Goal: Complete Application Form: Complete application form

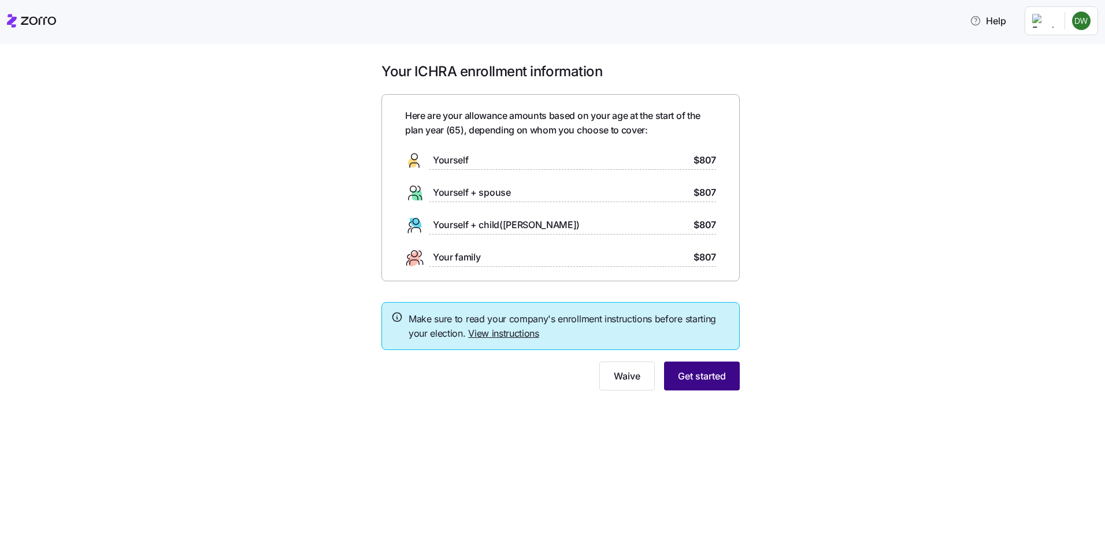
click at [696, 376] on span "Get started" at bounding box center [702, 376] width 48 height 14
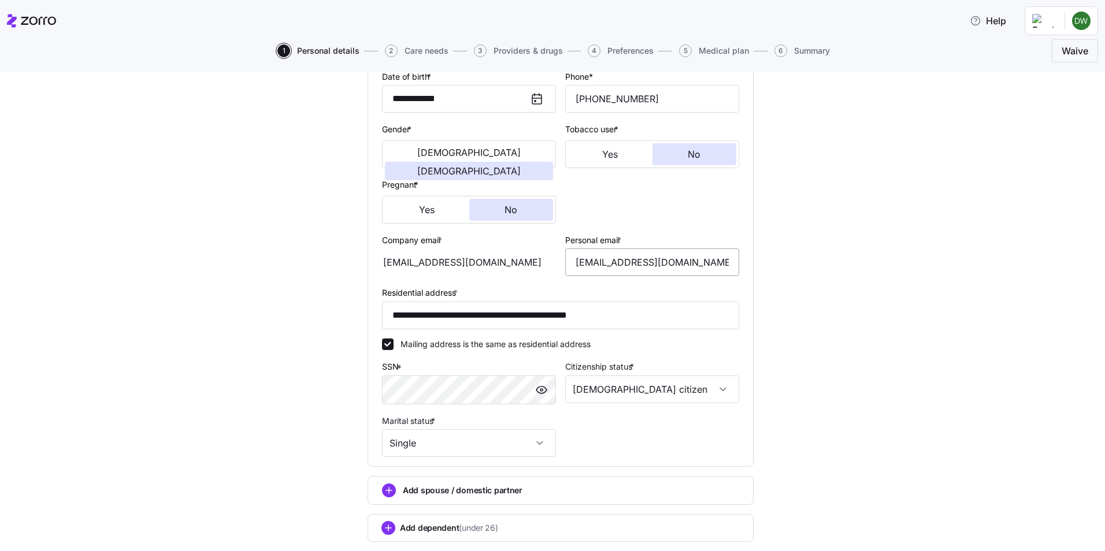
scroll to position [247, 0]
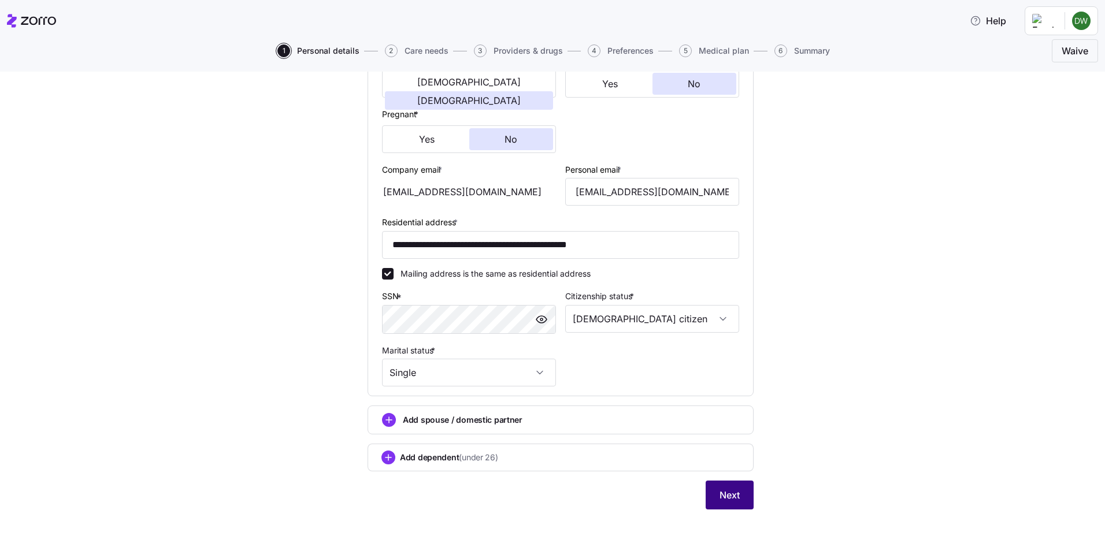
click at [722, 489] on span "Next" at bounding box center [730, 495] width 20 height 14
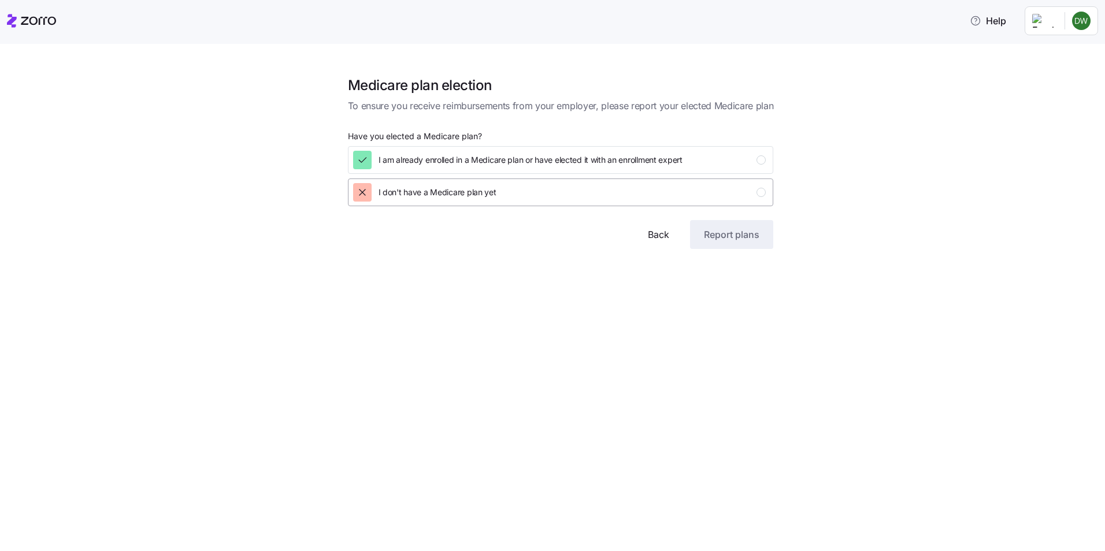
click at [365, 189] on icon "button" at bounding box center [363, 193] width 12 height 12
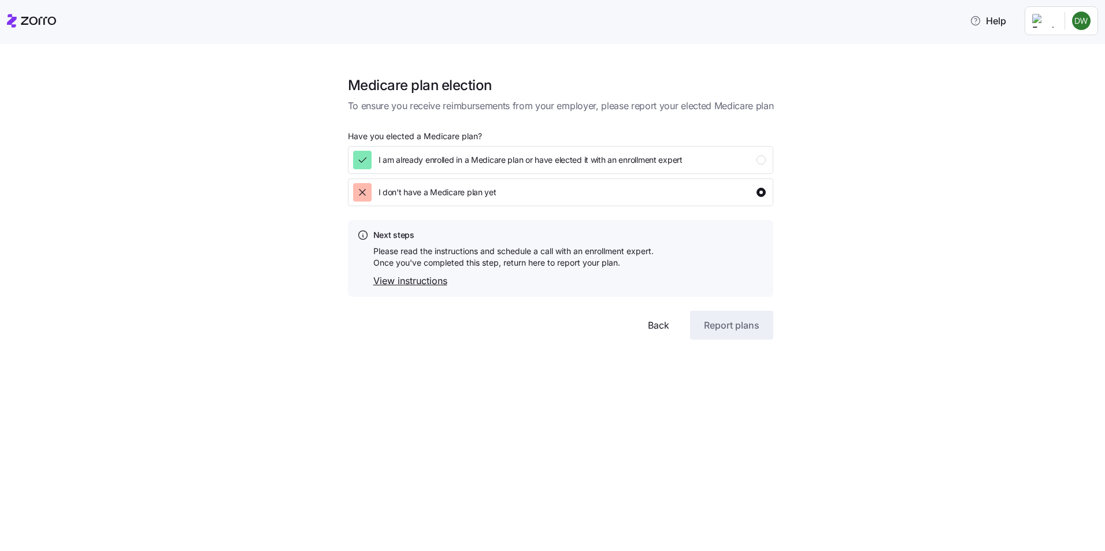
click at [381, 277] on link "View instructions" at bounding box center [513, 281] width 280 height 14
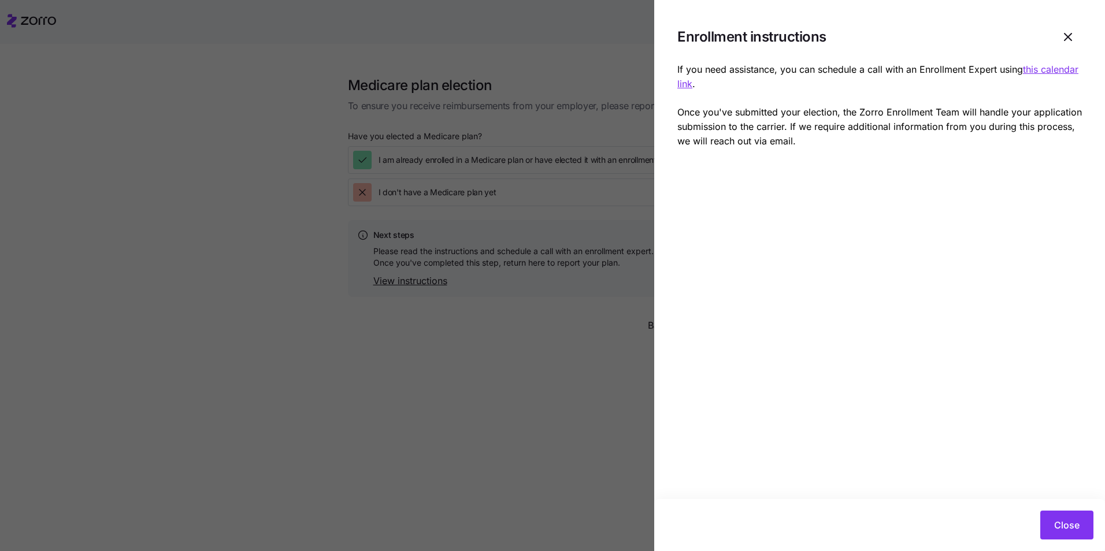
click at [1035, 72] on u "this calendar link" at bounding box center [877, 77] width 401 height 26
click at [1076, 531] on span "Close" at bounding box center [1066, 525] width 25 height 14
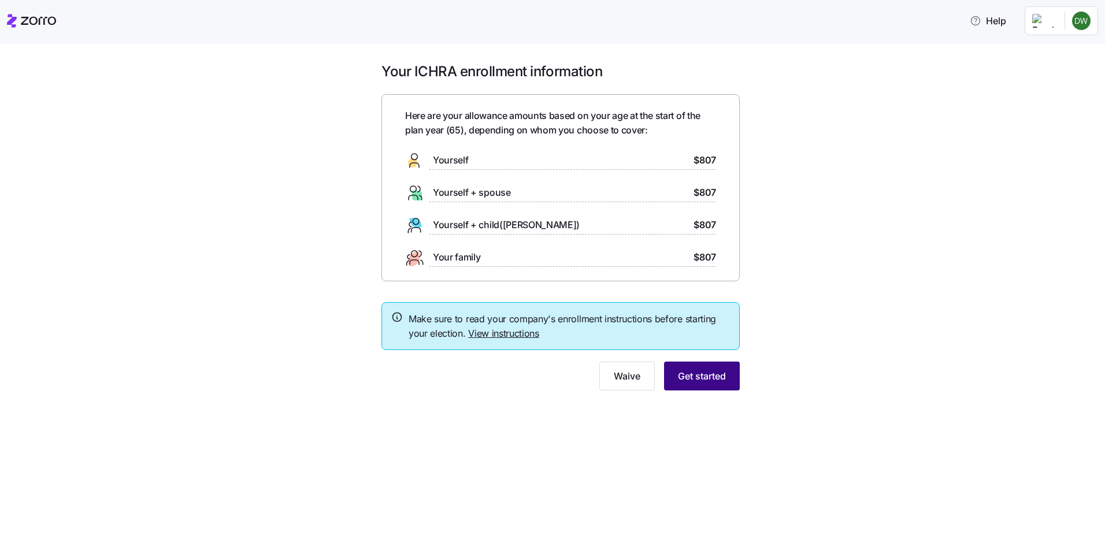
click at [711, 379] on span "Get started" at bounding box center [702, 376] width 48 height 14
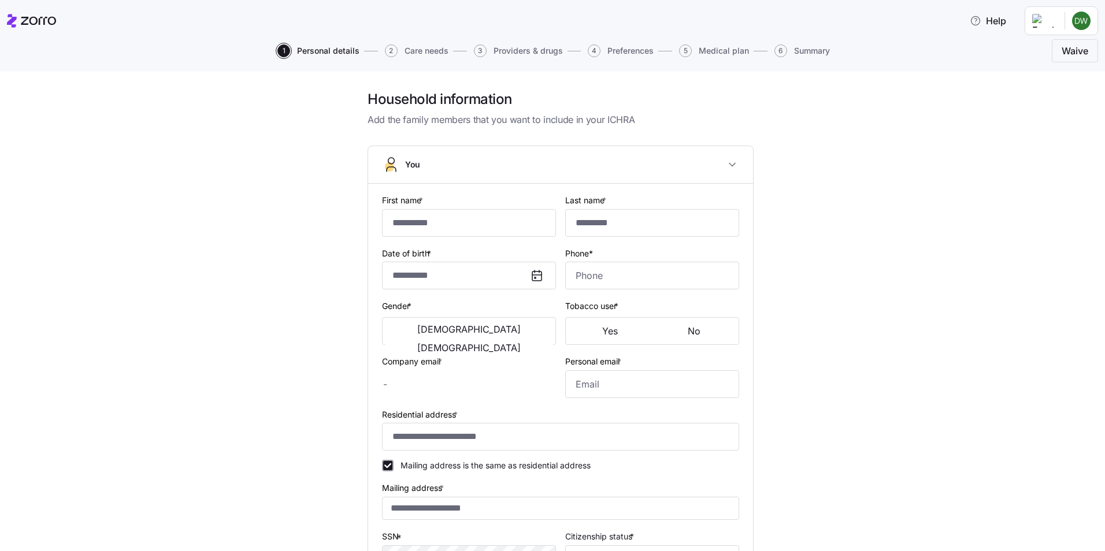
type input "*******"
type input "*****"
type input "[EMAIL_ADDRESS][DOMAIN_NAME]"
type input "**********"
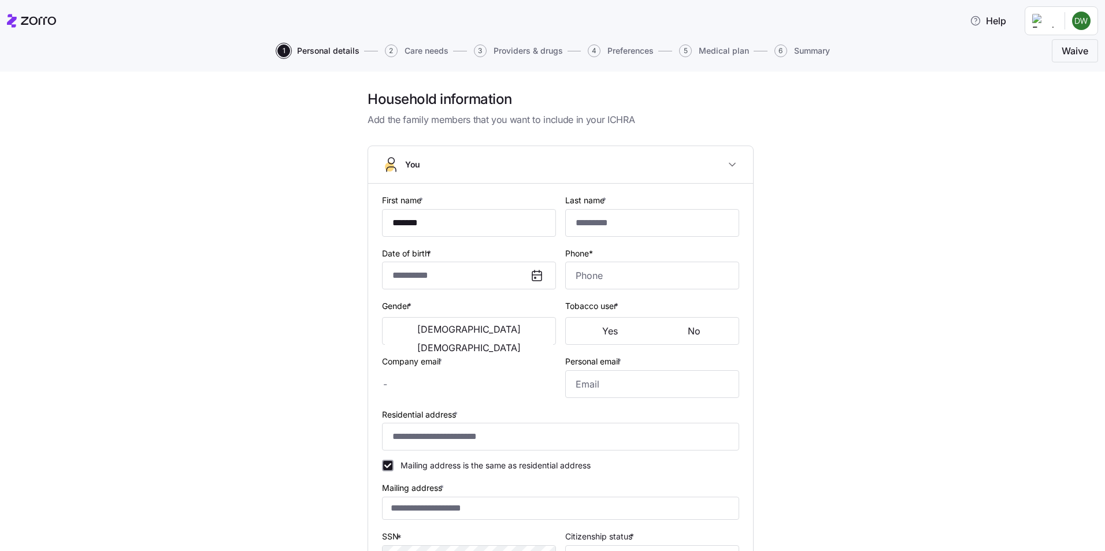
checkbox input "true"
type input "**********"
type input "[PHONE_NUMBER]"
type input "[DEMOGRAPHIC_DATA] citizen"
type input "Single"
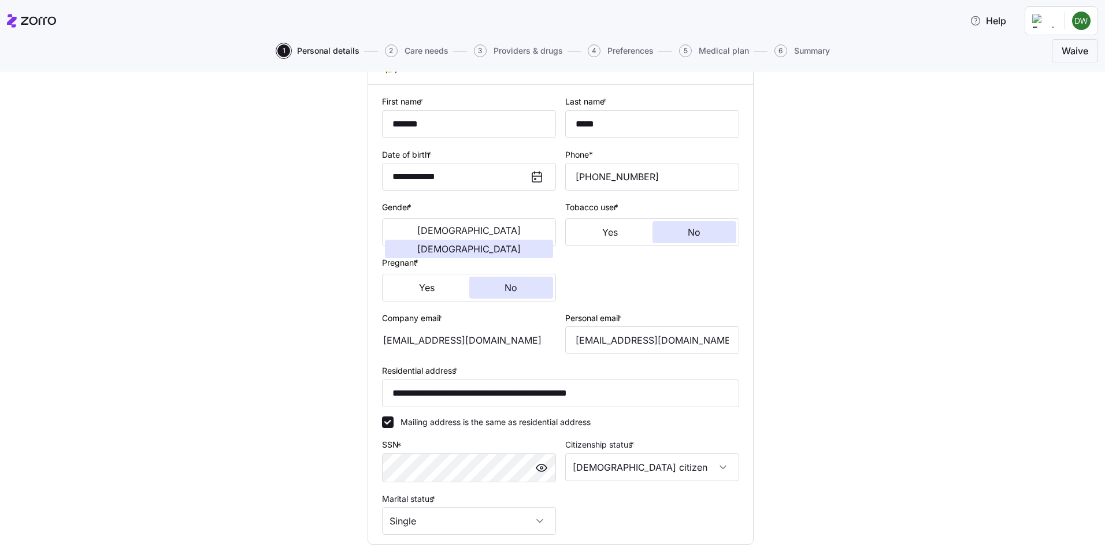
scroll to position [247, 0]
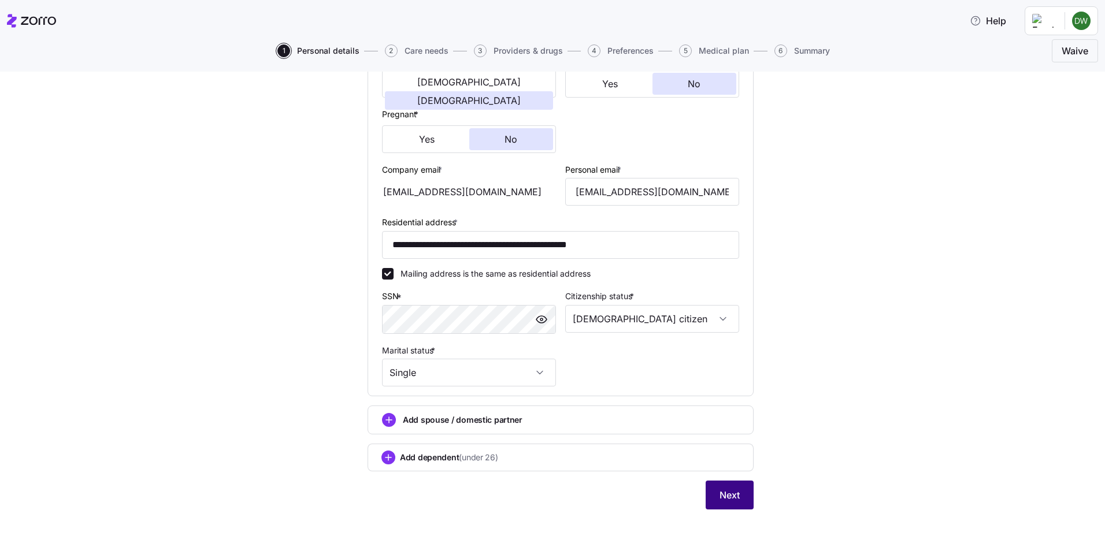
click at [726, 502] on span "Next" at bounding box center [730, 495] width 20 height 14
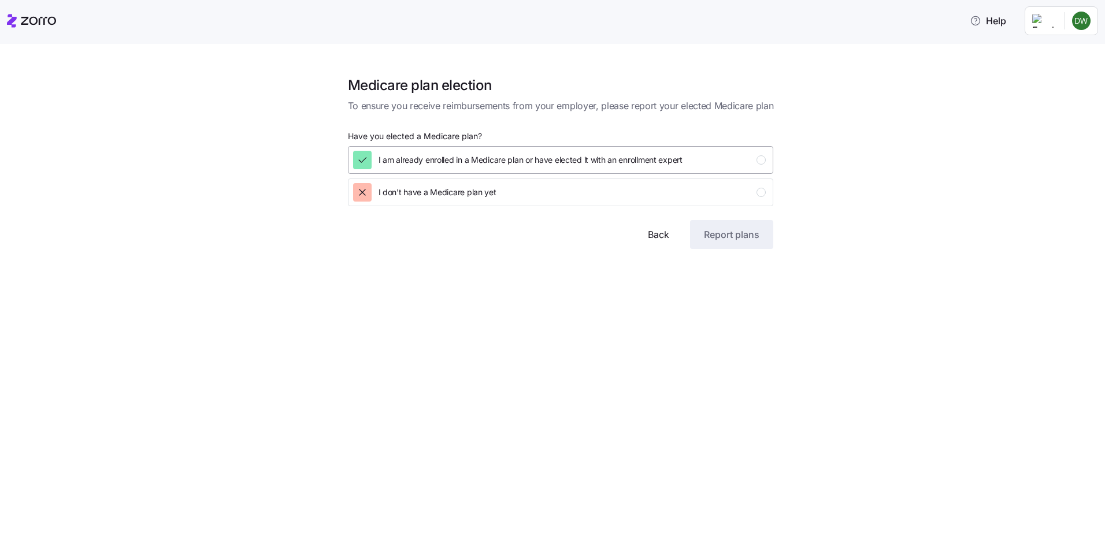
click at [761, 160] on div "button" at bounding box center [760, 159] width 9 height 9
click at [740, 237] on span "Report plans" at bounding box center [731, 235] width 55 height 14
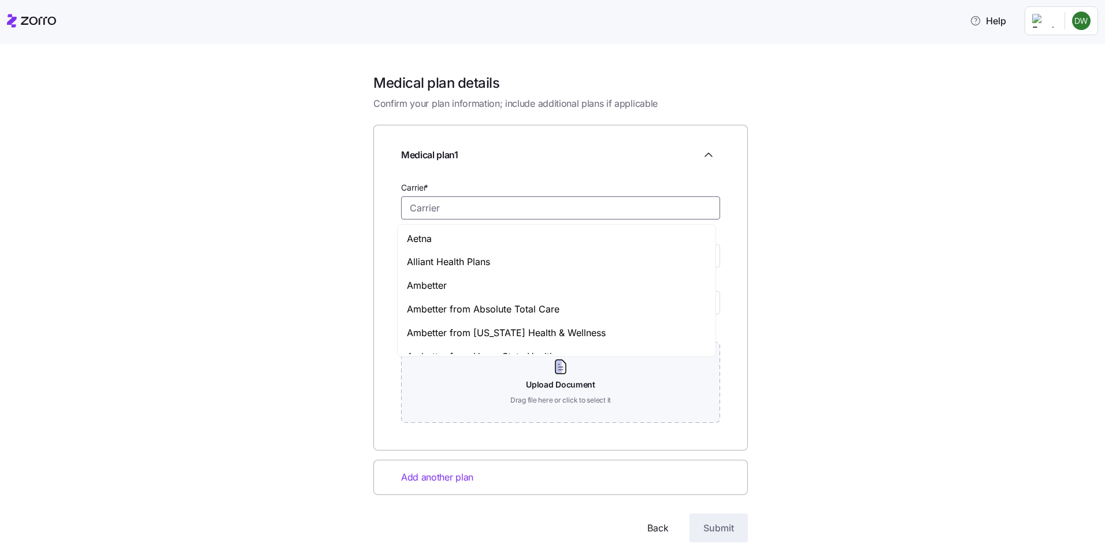
click at [429, 209] on input "Carrier *" at bounding box center [560, 207] width 319 height 23
click at [902, 249] on div "Medical plan details Confirm your plan information; include additional plans if…" at bounding box center [560, 322] width 1056 height 496
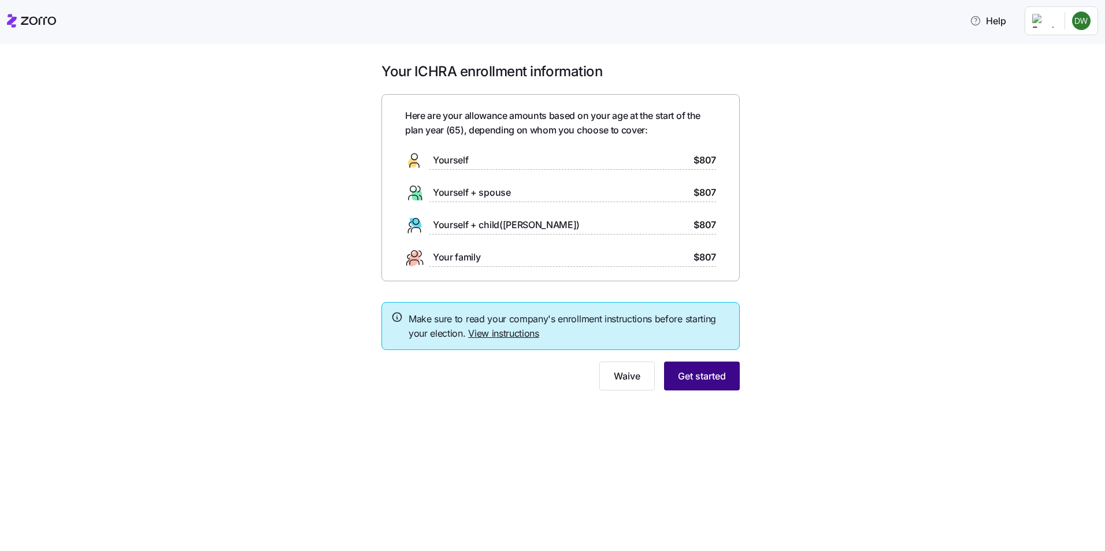
click at [705, 377] on span "Get started" at bounding box center [702, 376] width 48 height 14
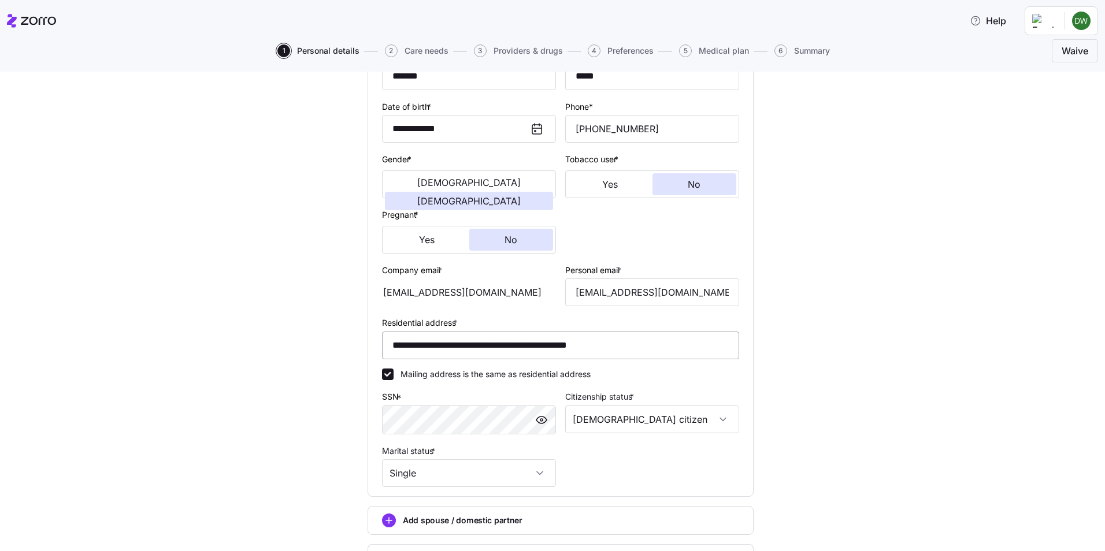
scroll to position [247, 0]
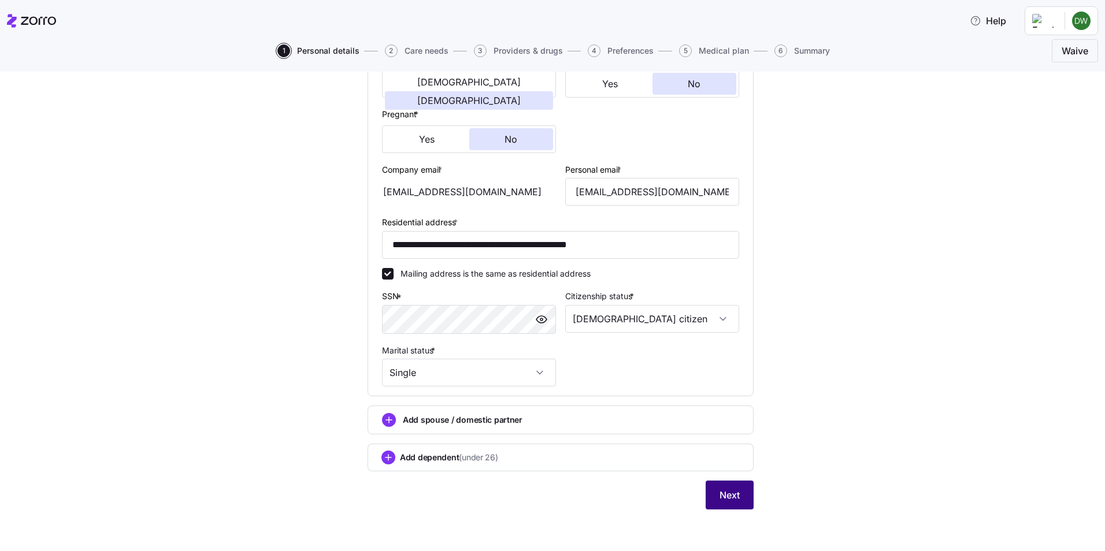
click at [738, 499] on button "Next" at bounding box center [730, 495] width 48 height 29
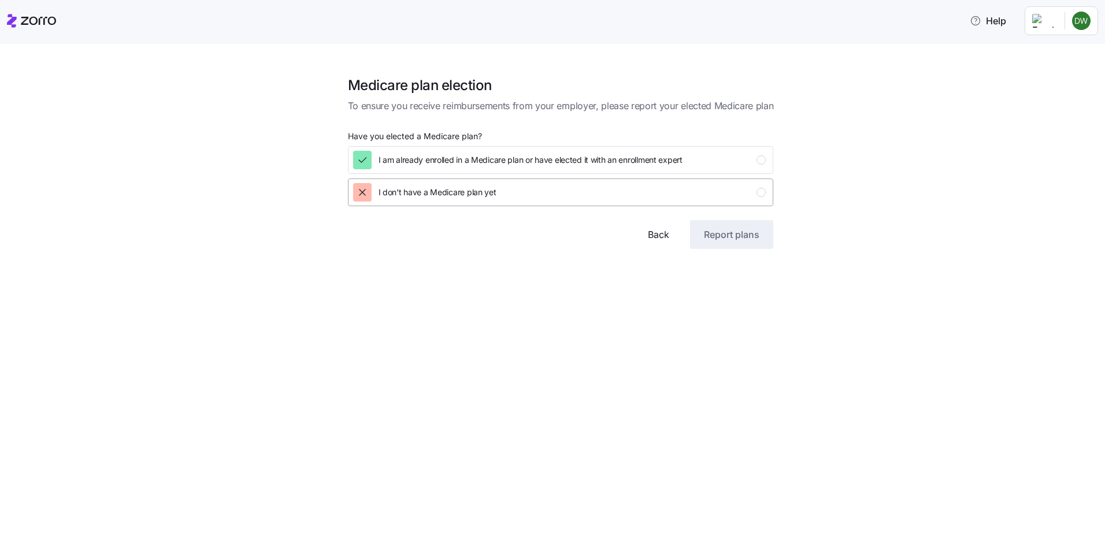
click at [762, 194] on div "button" at bounding box center [760, 192] width 9 height 9
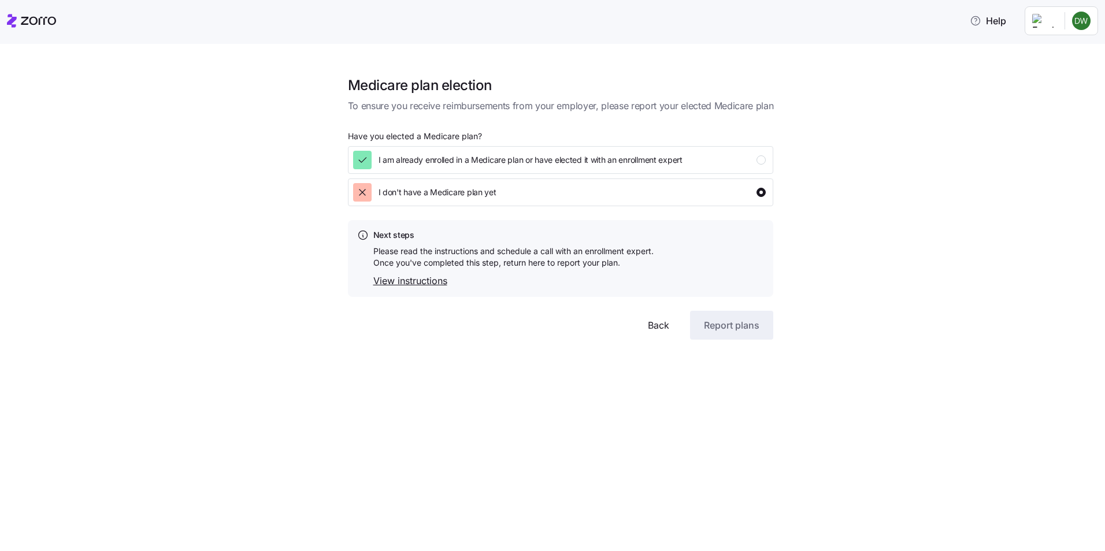
click at [423, 279] on link "View instructions" at bounding box center [513, 281] width 280 height 14
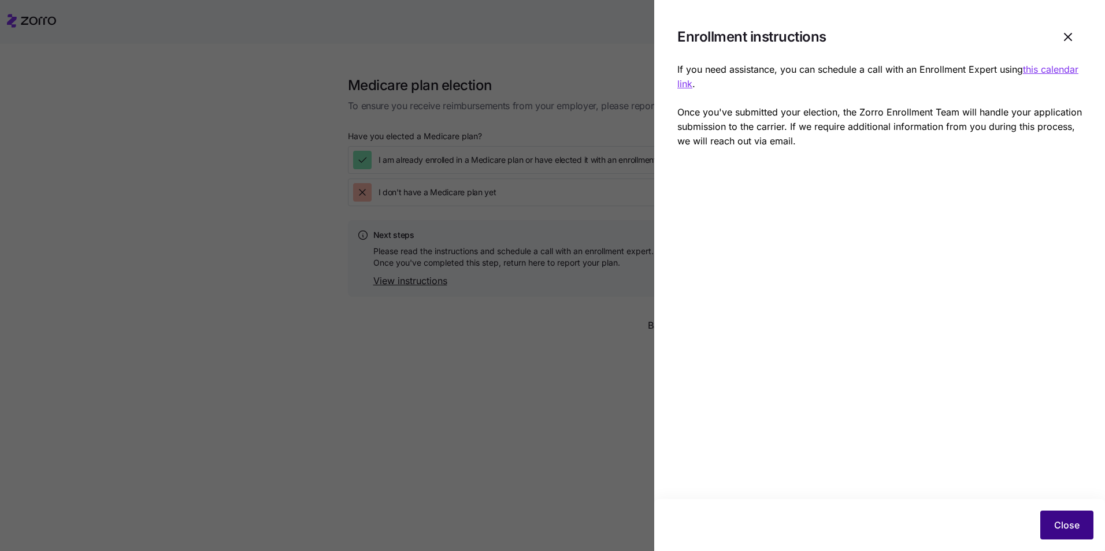
click at [1049, 529] on button "Close" at bounding box center [1066, 525] width 53 height 29
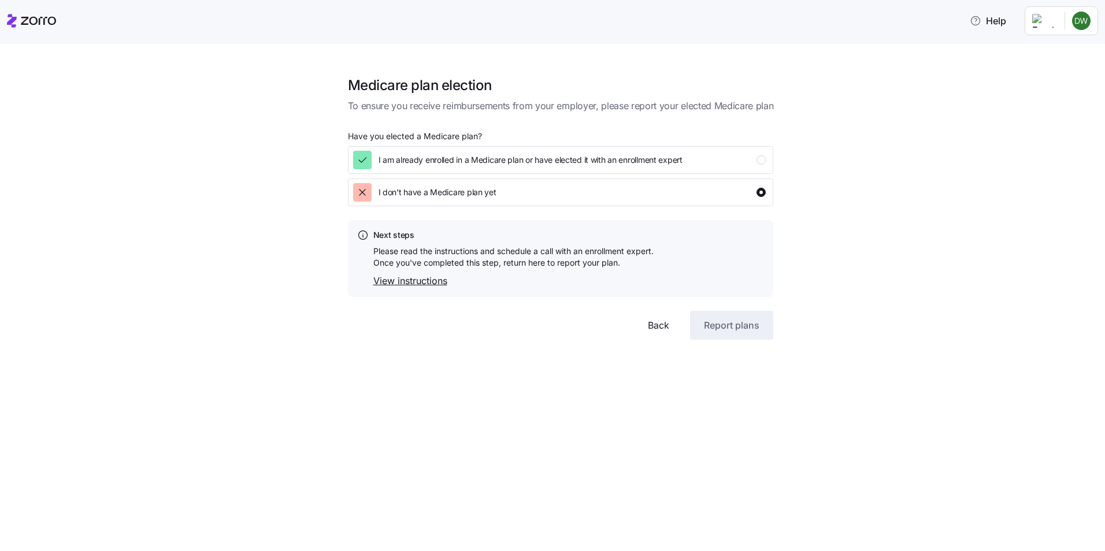
click at [655, 323] on span "Back" at bounding box center [658, 325] width 21 height 14
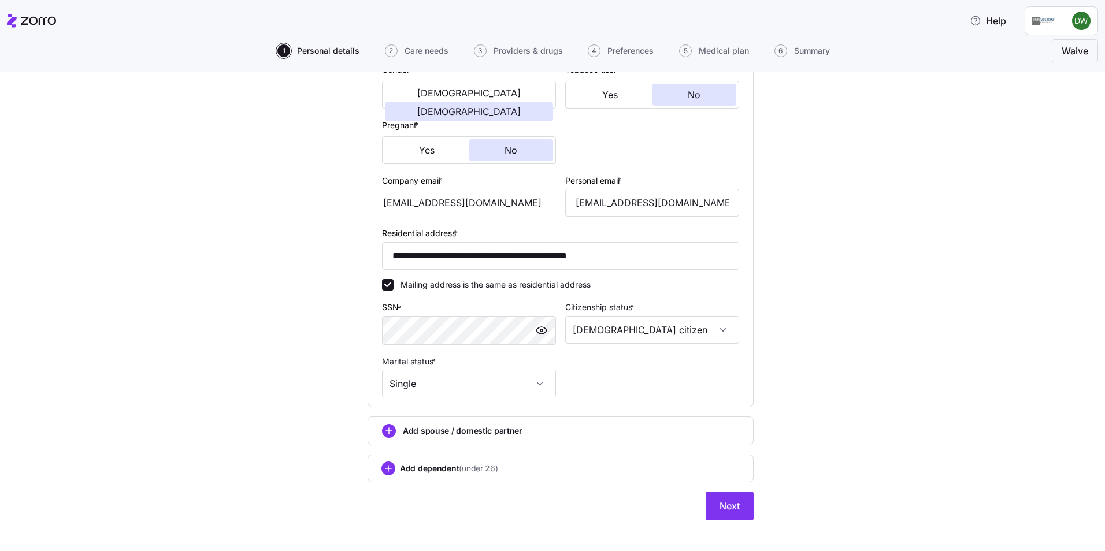
scroll to position [247, 0]
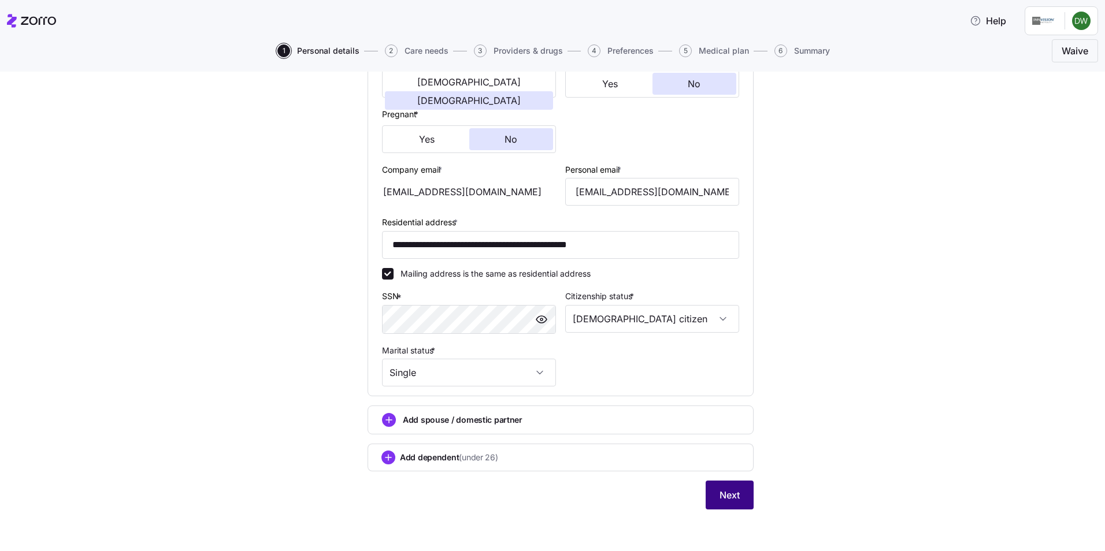
click at [732, 495] on span "Next" at bounding box center [730, 495] width 20 height 14
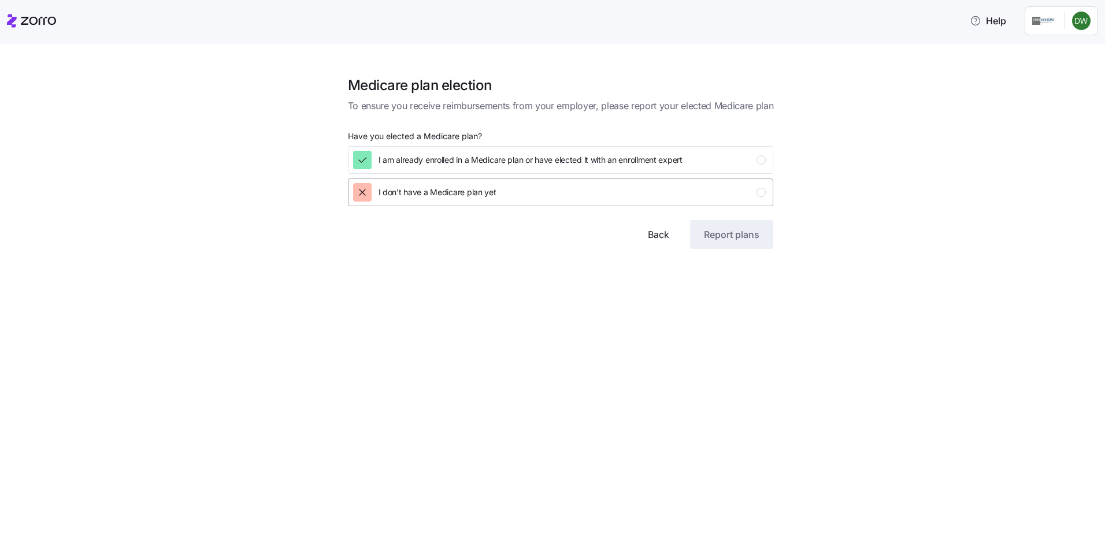
click at [760, 192] on div "button" at bounding box center [760, 192] width 9 height 9
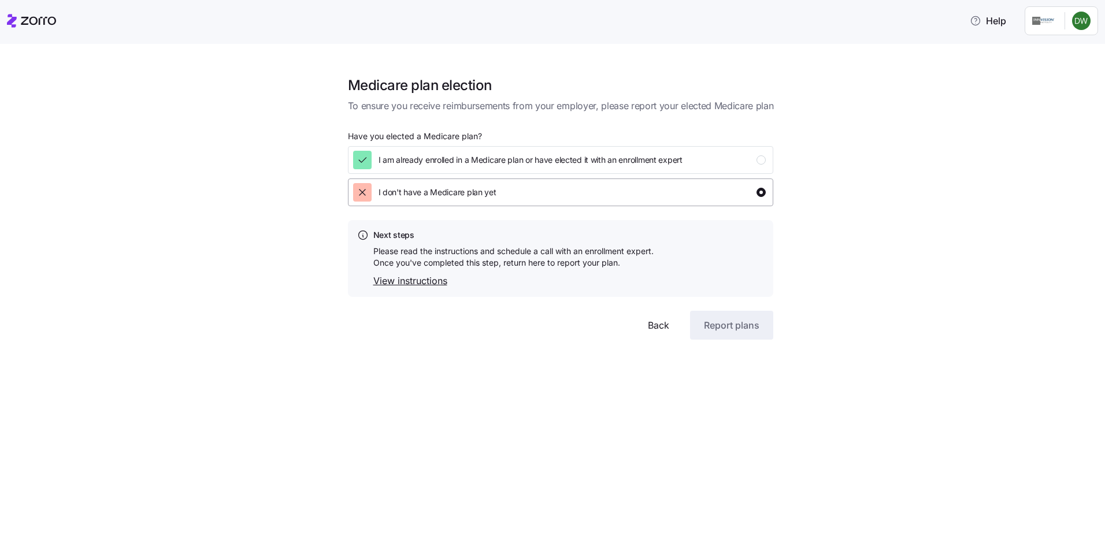
click at [761, 192] on div "button" at bounding box center [760, 192] width 9 height 9
click at [763, 158] on div "button" at bounding box center [760, 159] width 9 height 9
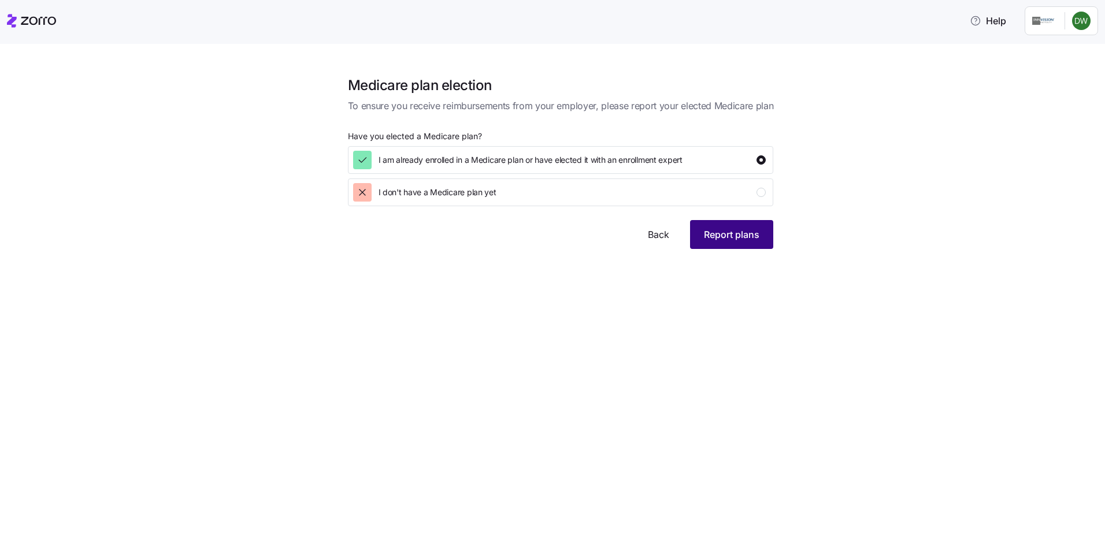
click at [735, 229] on span "Report plans" at bounding box center [731, 235] width 55 height 14
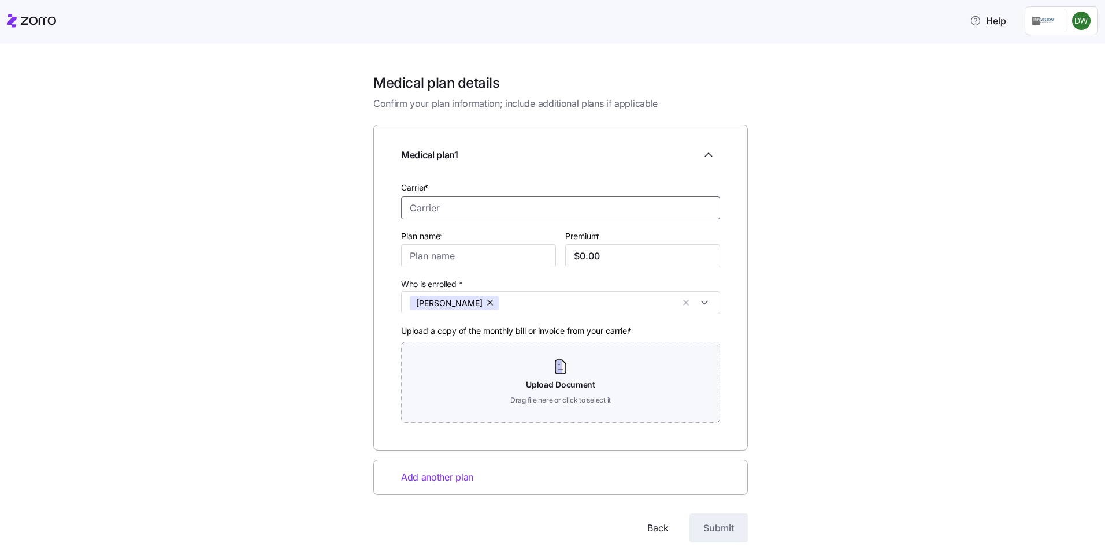
click at [664, 201] on input "Carrier *" at bounding box center [560, 207] width 319 height 23
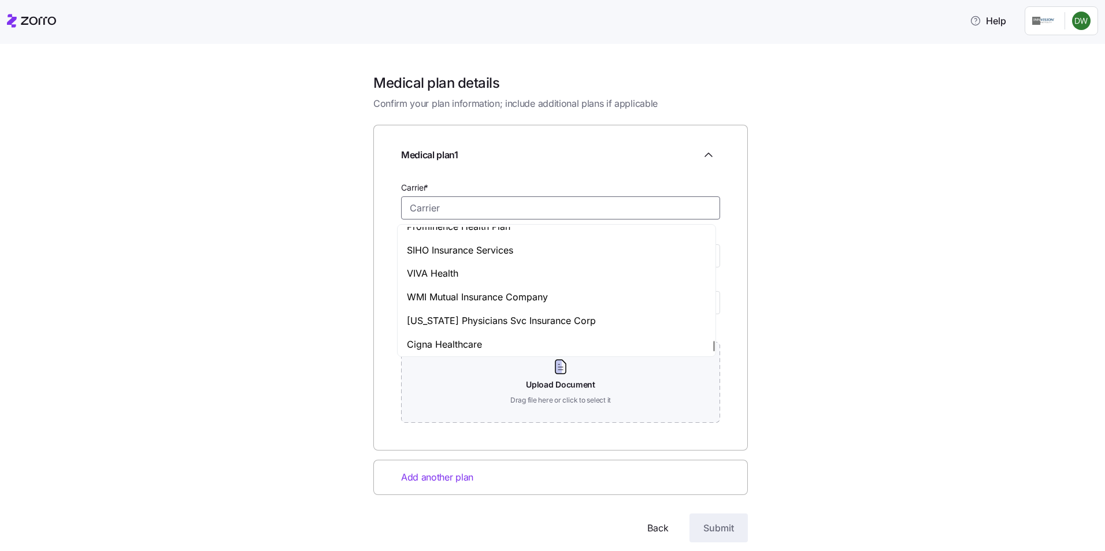
scroll to position [5721, 0]
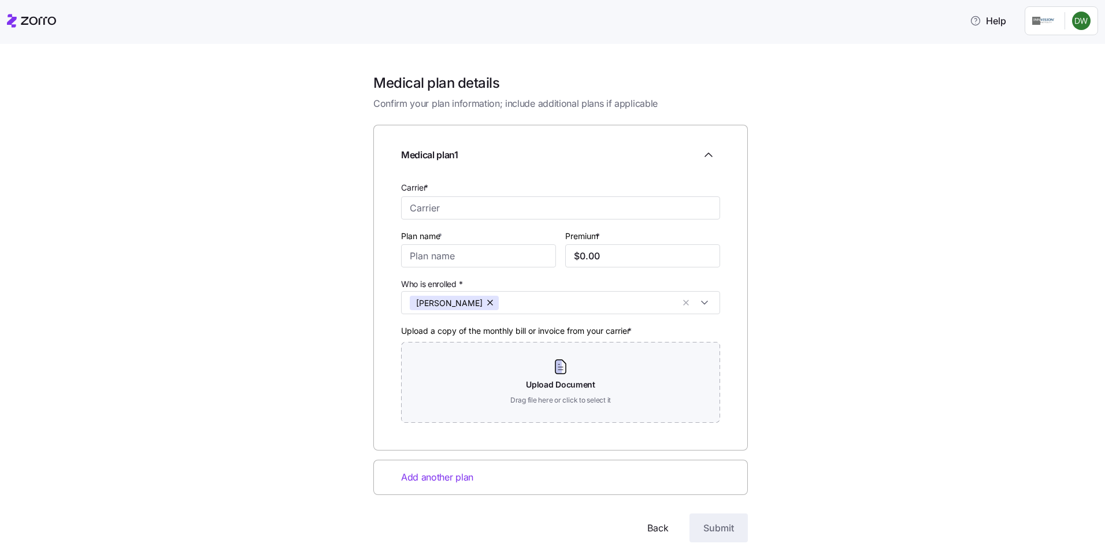
click at [654, 528] on span "Back" at bounding box center [657, 528] width 21 height 14
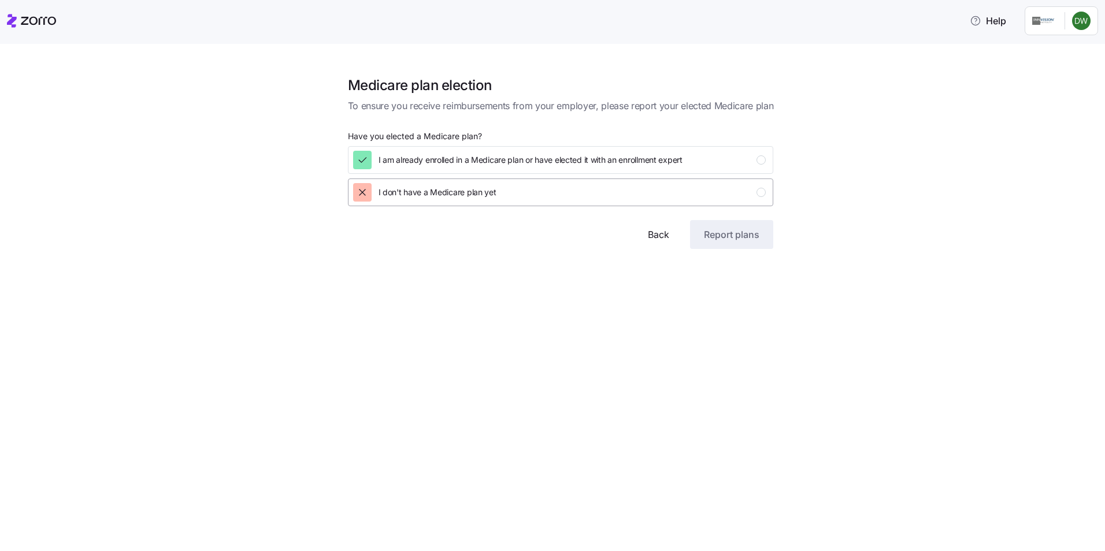
click at [757, 189] on div "button" at bounding box center [760, 192] width 9 height 9
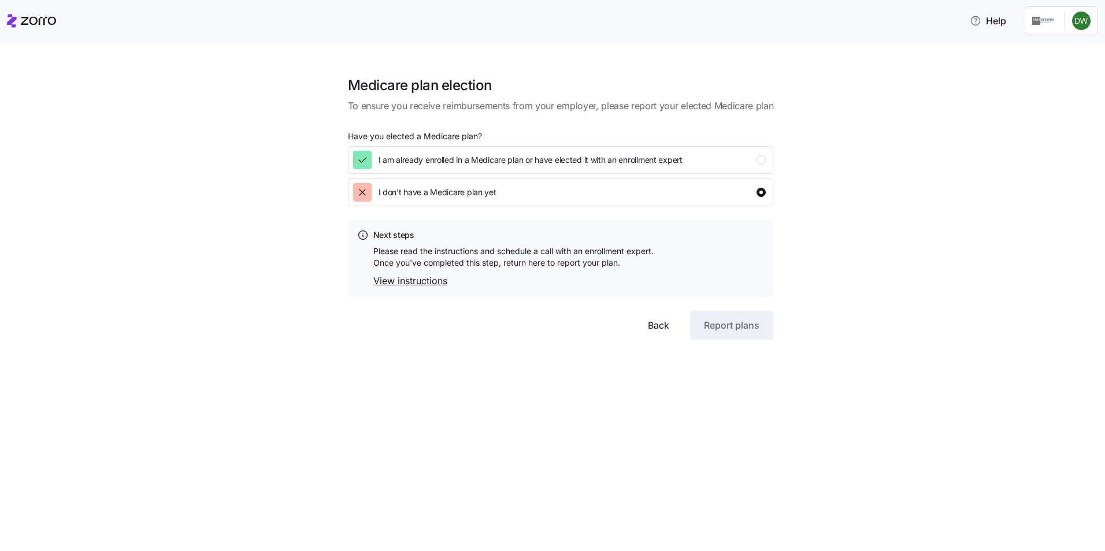
click at [423, 278] on link "View instructions" at bounding box center [513, 281] width 280 height 14
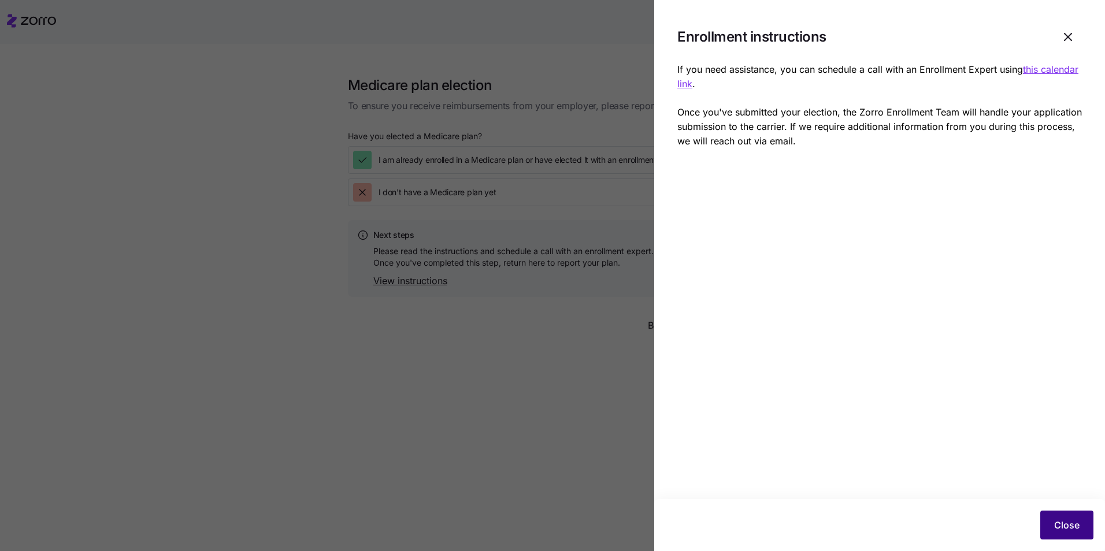
click at [1069, 524] on span "Close" at bounding box center [1066, 525] width 25 height 14
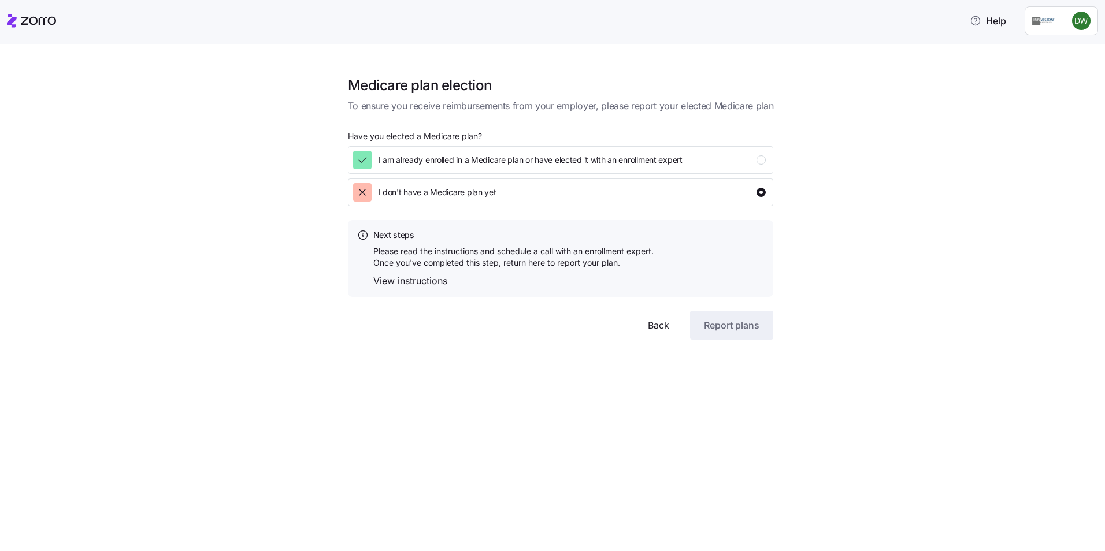
click at [403, 277] on link "View instructions" at bounding box center [513, 281] width 280 height 14
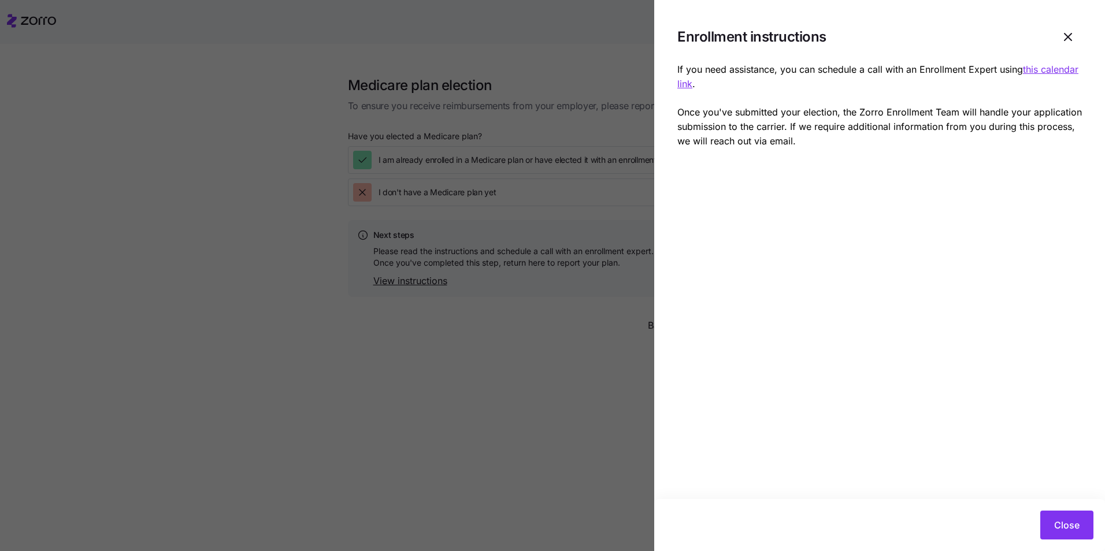
click at [1033, 69] on u "this calendar link" at bounding box center [877, 77] width 401 height 26
